Goal: Information Seeking & Learning: Learn about a topic

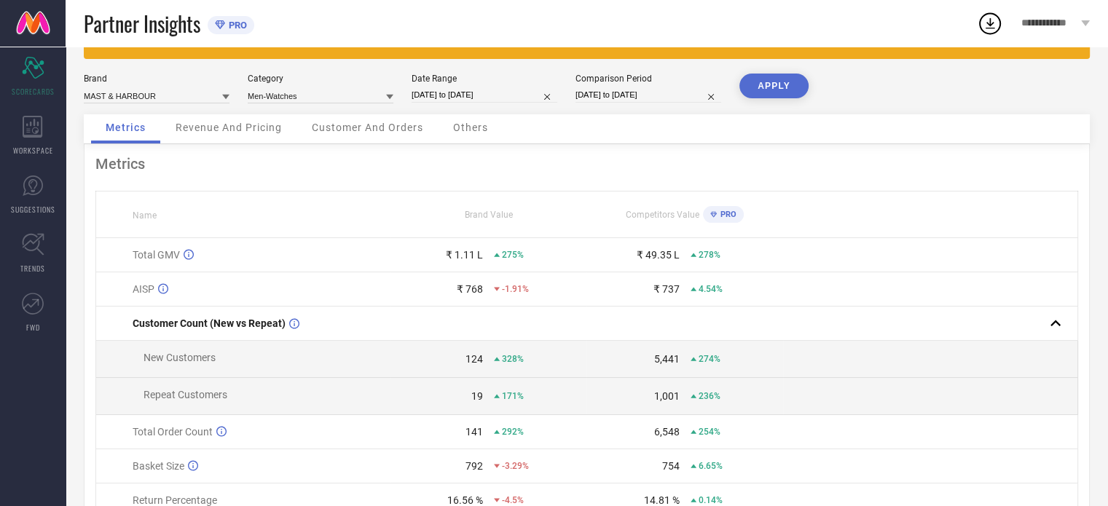
scroll to position [48, 0]
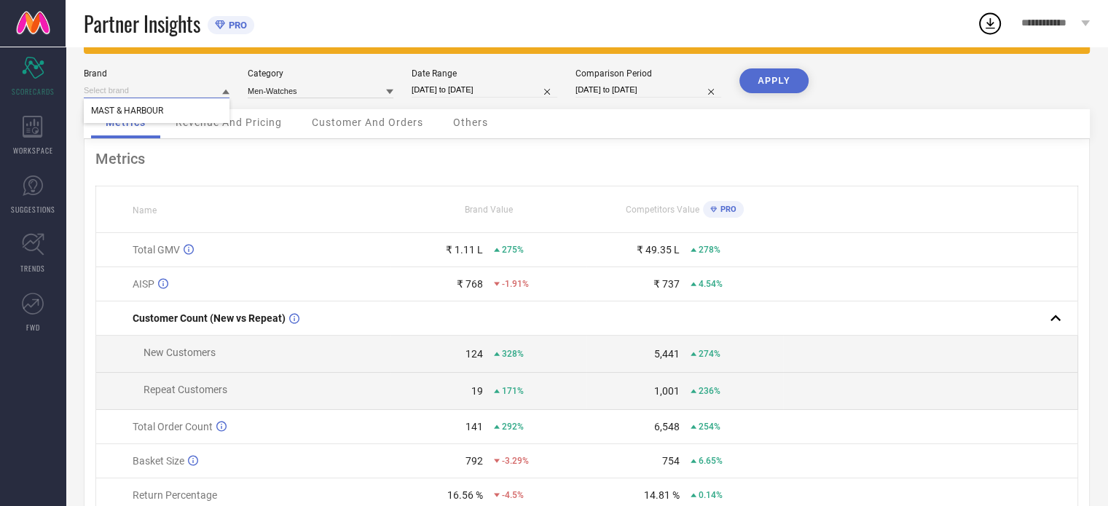
click at [195, 95] on input at bounding box center [157, 90] width 146 height 15
click at [186, 95] on input at bounding box center [157, 90] width 146 height 15
click at [289, 90] on input at bounding box center [321, 90] width 146 height 15
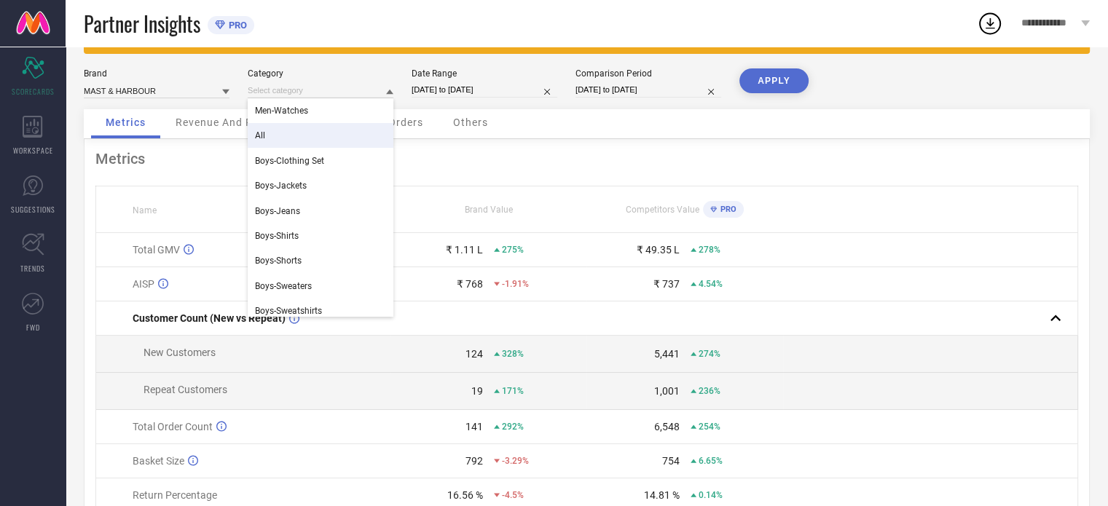
click at [291, 143] on div "All" at bounding box center [321, 135] width 146 height 25
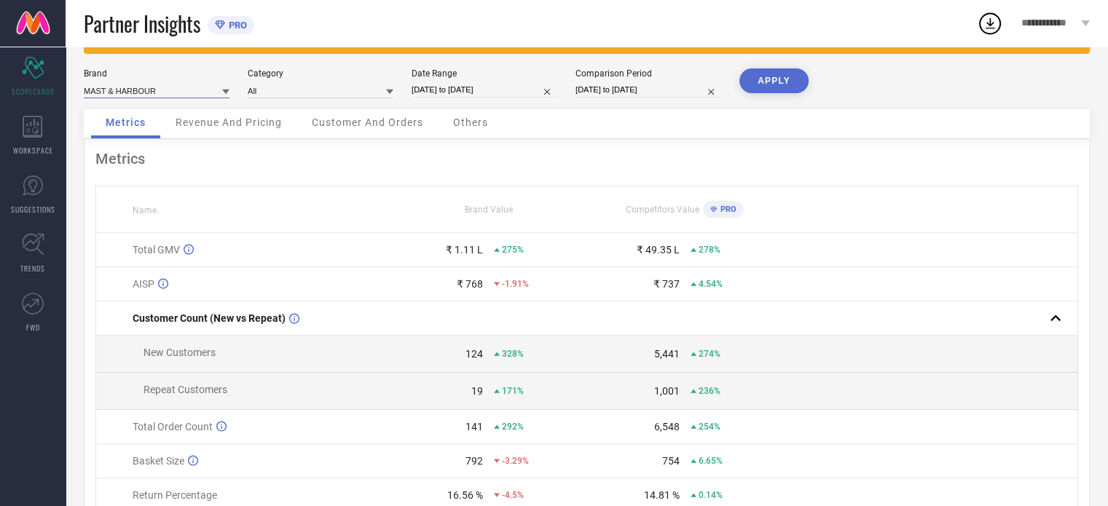
click at [143, 88] on input at bounding box center [157, 90] width 146 height 15
click at [169, 91] on input at bounding box center [157, 90] width 146 height 15
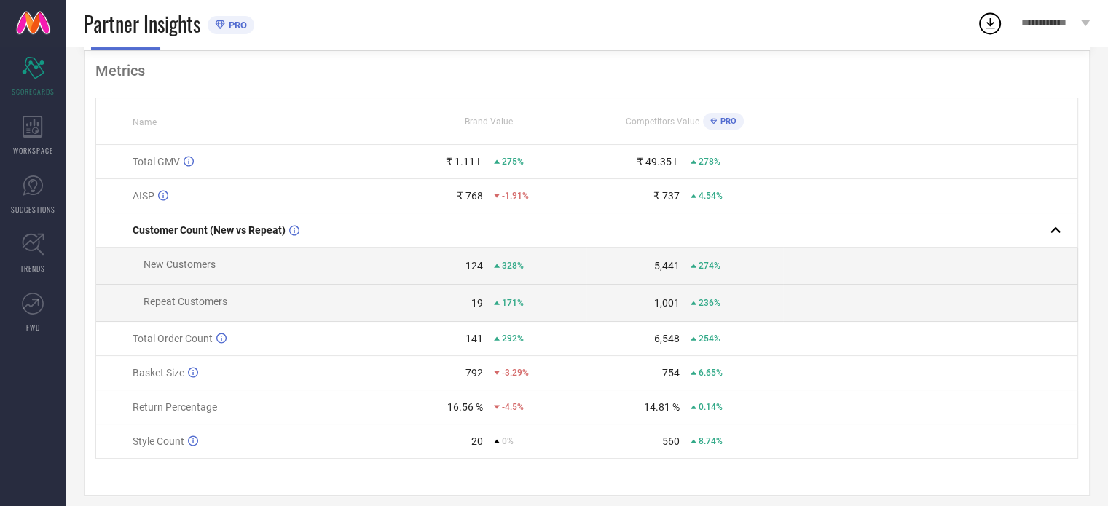
scroll to position [153, 0]
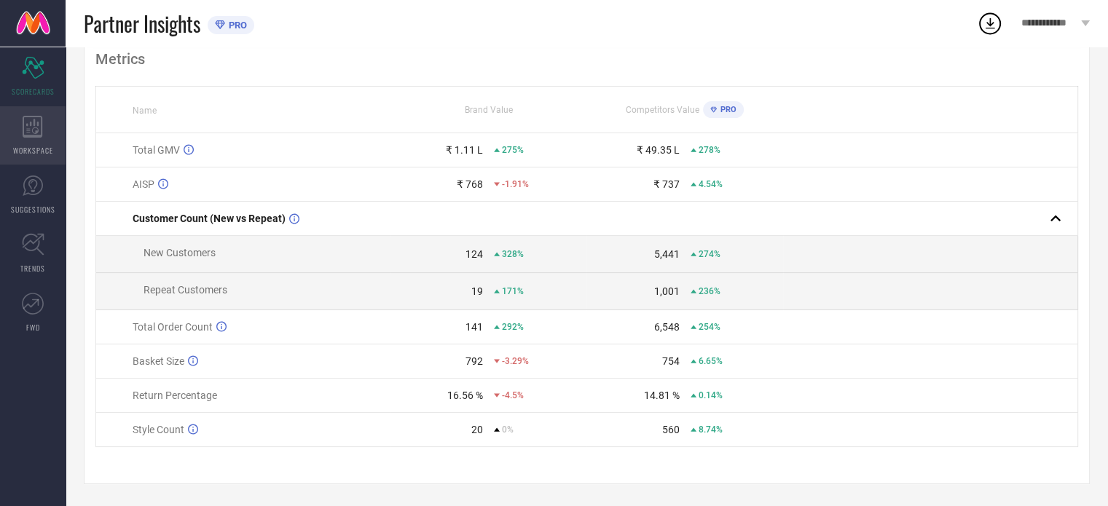
click at [23, 116] on icon at bounding box center [33, 127] width 20 height 22
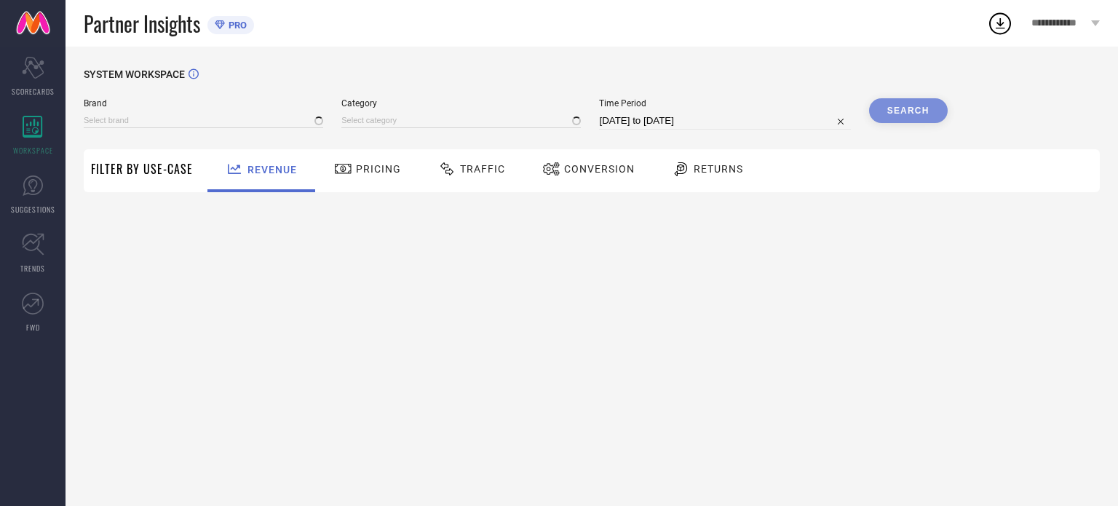
type input "MAST & HARBOUR"
type input "All"
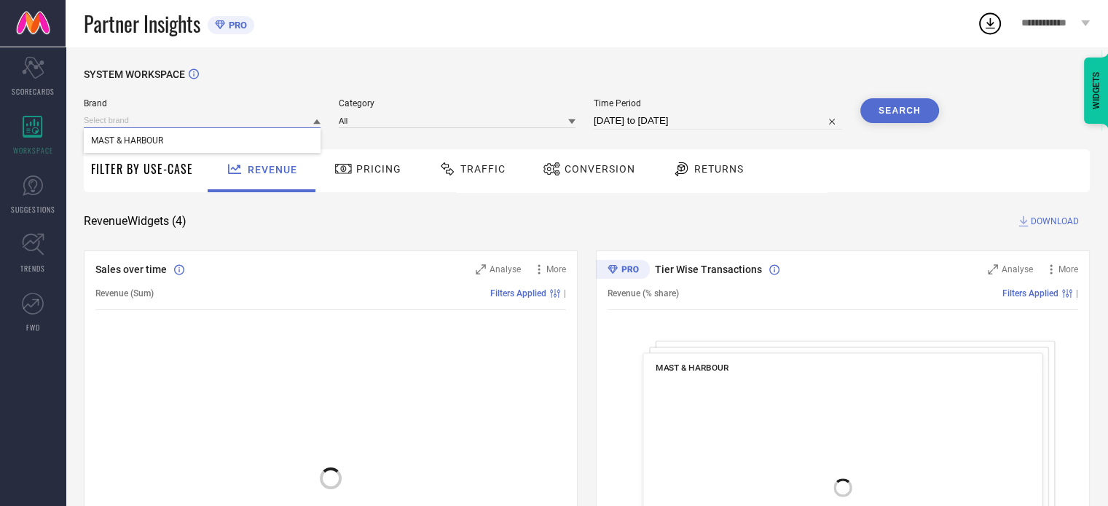
click at [192, 121] on input at bounding box center [202, 120] width 237 height 15
click at [191, 121] on input at bounding box center [202, 120] width 237 height 15
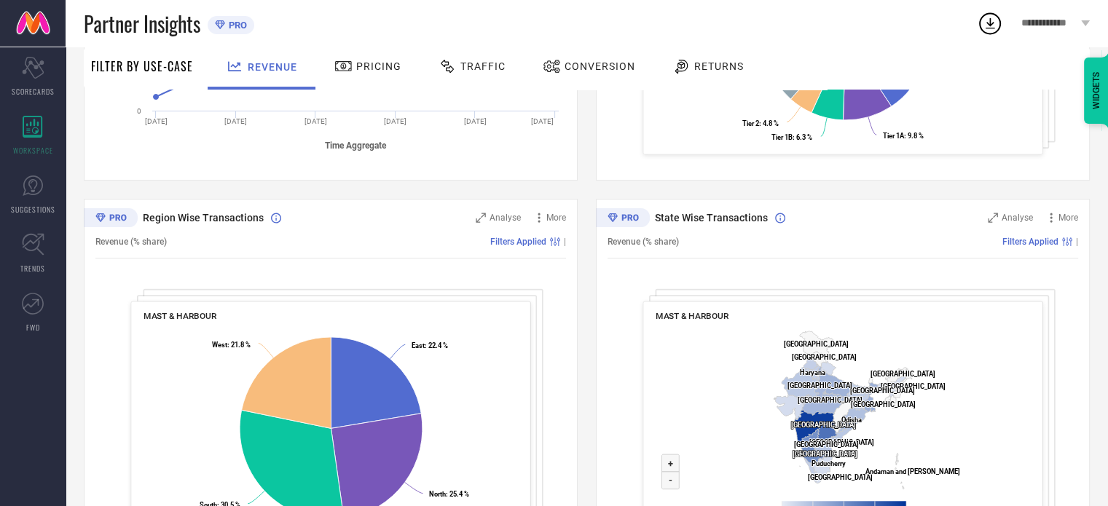
scroll to position [437, 0]
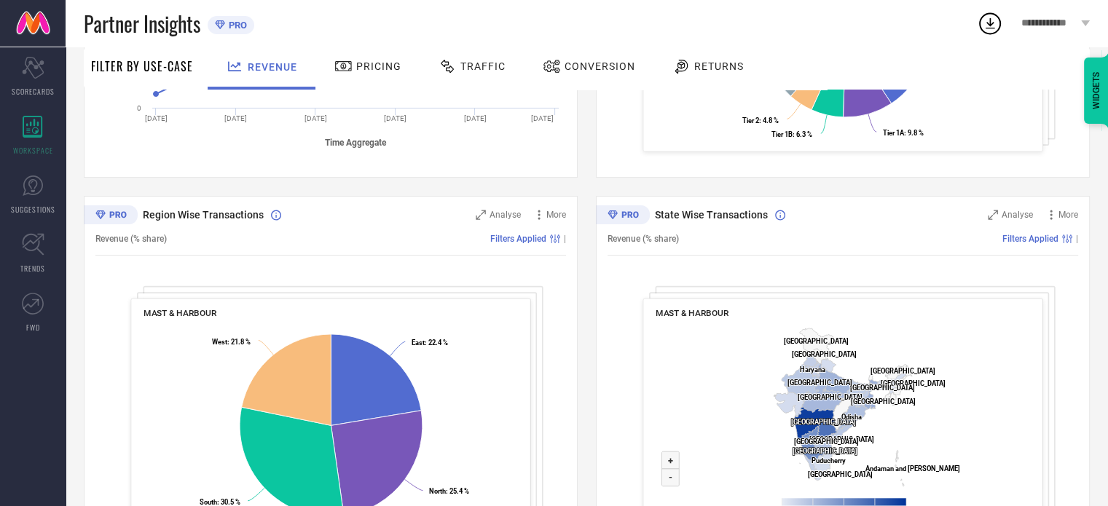
click at [1105, 84] on div "WIDGETS" at bounding box center [1096, 91] width 25 height 66
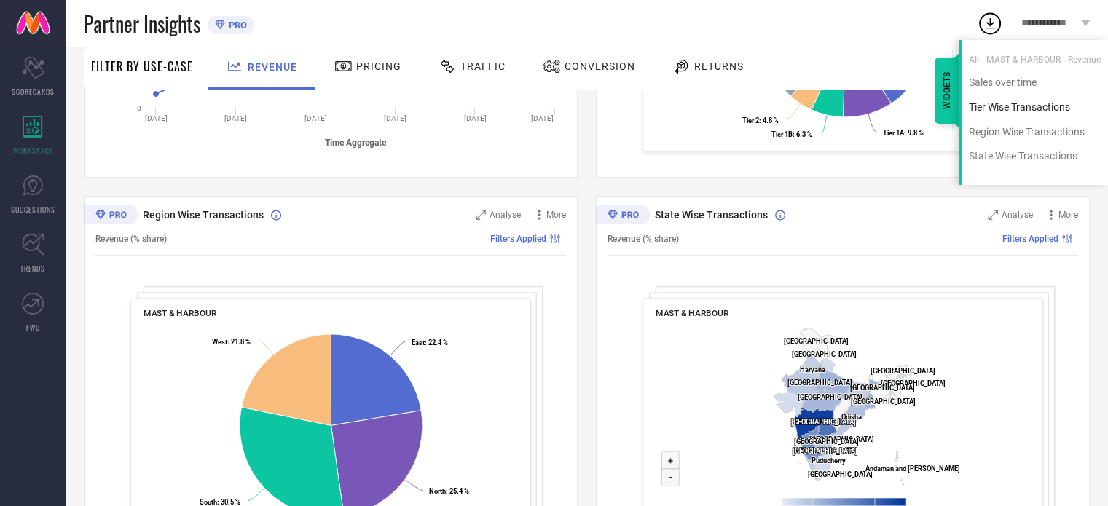
click at [992, 110] on div "Tier Wise Transactions" at bounding box center [1034, 107] width 146 height 14
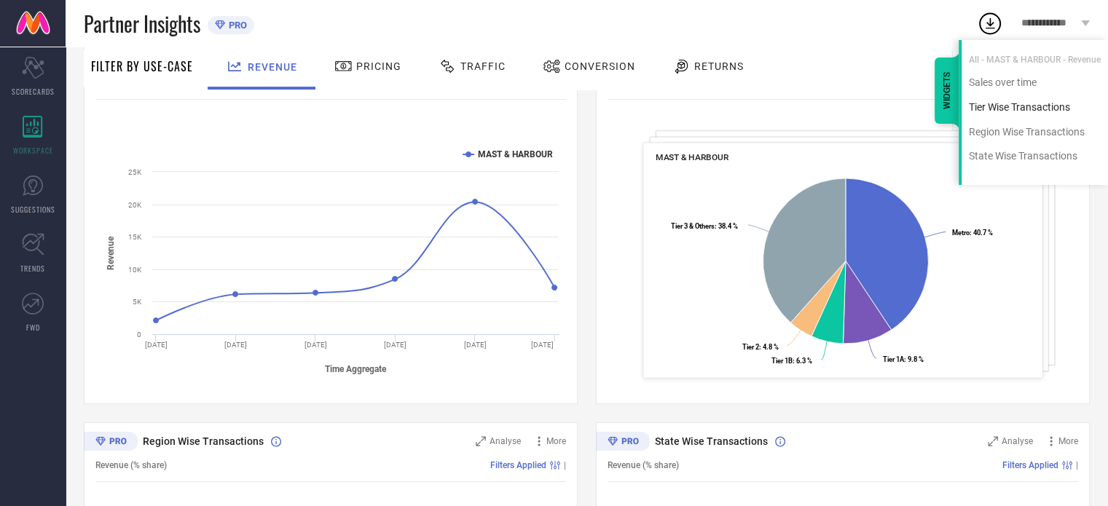
scroll to position [196, 0]
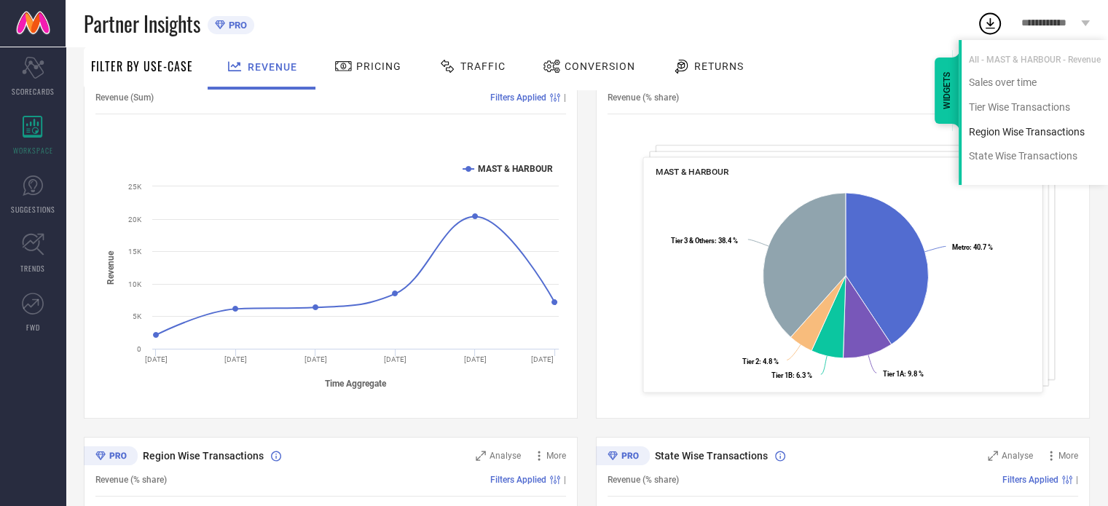
click at [1006, 132] on div "Region Wise Transactions" at bounding box center [1034, 132] width 146 height 14
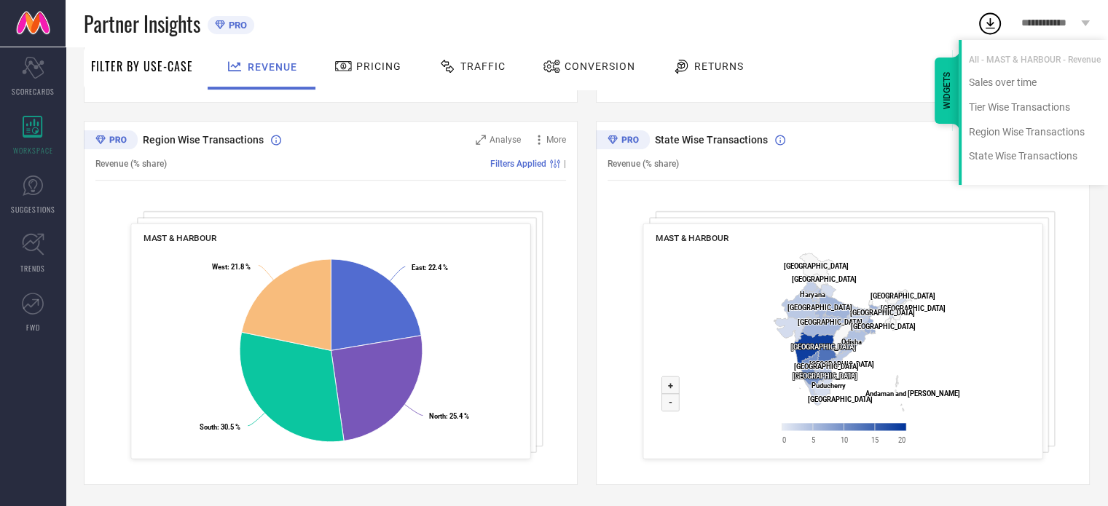
scroll to position [513, 0]
click at [1006, 148] on ul "Sales over time Tier Wise Transactions Region Wise Transactions State Wise Tran…" at bounding box center [1034, 125] width 146 height 98
click at [1008, 159] on div "State Wise Transactions" at bounding box center [1034, 156] width 146 height 14
click at [947, 97] on div "WIDGETS" at bounding box center [946, 91] width 25 height 66
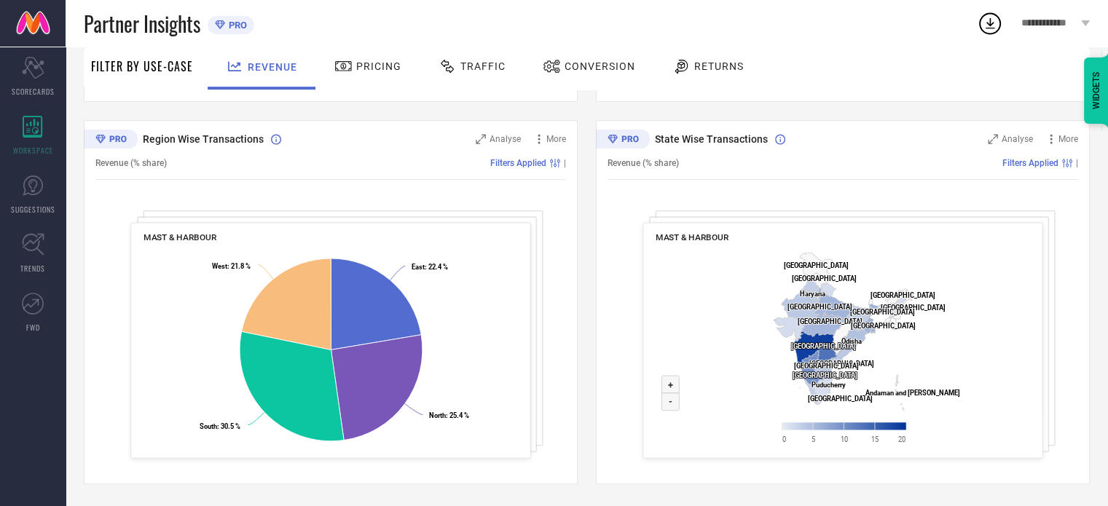
click at [917, 293] on text "[GEOGRAPHIC_DATA] ​ [GEOGRAPHIC_DATA]" at bounding box center [901, 295] width 65 height 8
click at [803, 276] on text "[GEOGRAPHIC_DATA] ​ [GEOGRAPHIC_DATA]" at bounding box center [823, 279] width 65 height 8
click at [675, 204] on div "State Wise Transactions Analyse More Revenue (% share) Filters Applied | MAST &…" at bounding box center [843, 302] width 494 height 364
click at [668, 384] on text "+" at bounding box center [670, 384] width 5 height 11
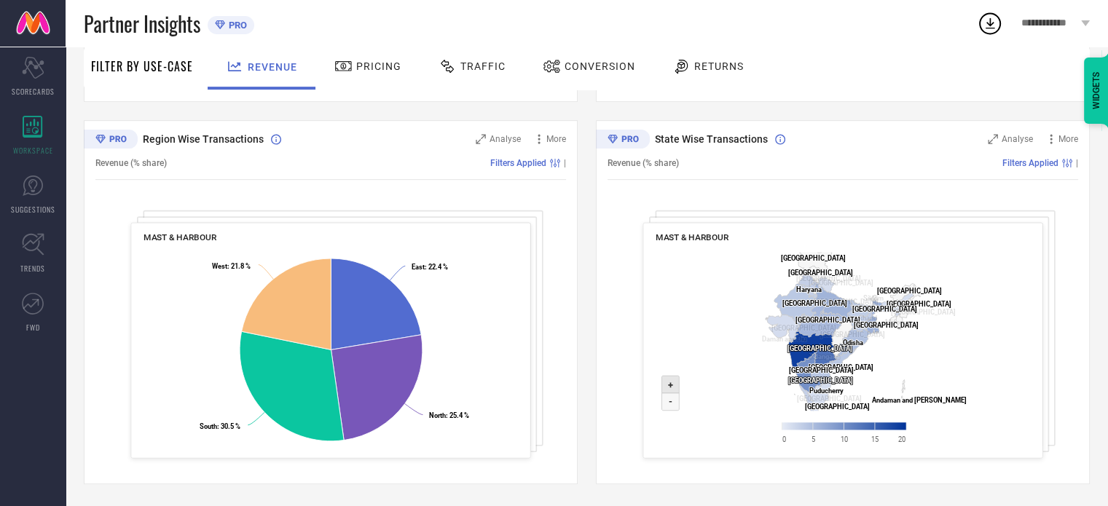
click at [668, 384] on text "+" at bounding box center [670, 384] width 5 height 11
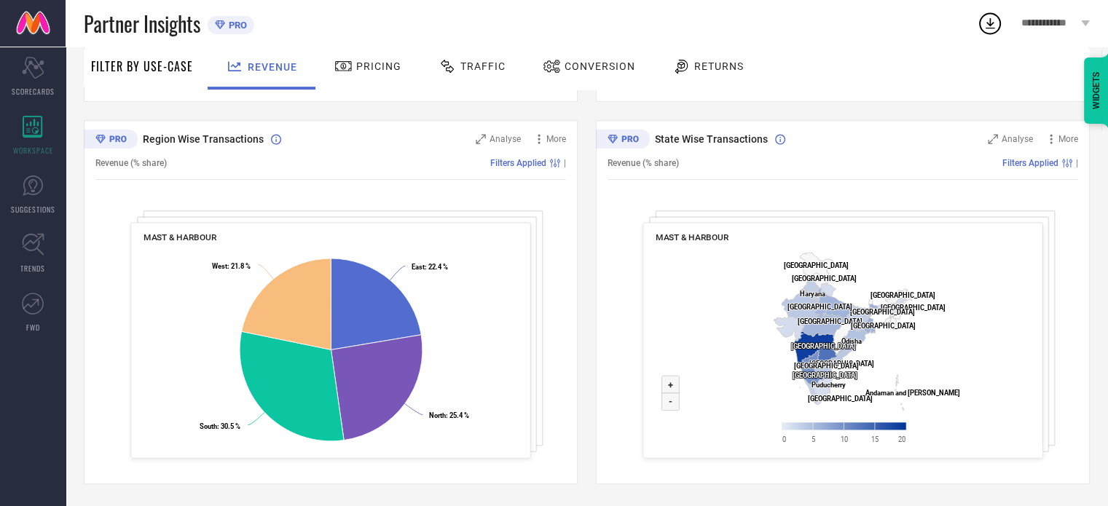
click at [816, 264] on text "[GEOGRAPHIC_DATA] ​ [GEOGRAPHIC_DATA]" at bounding box center [816, 265] width 65 height 8
